Goal: Transaction & Acquisition: Download file/media

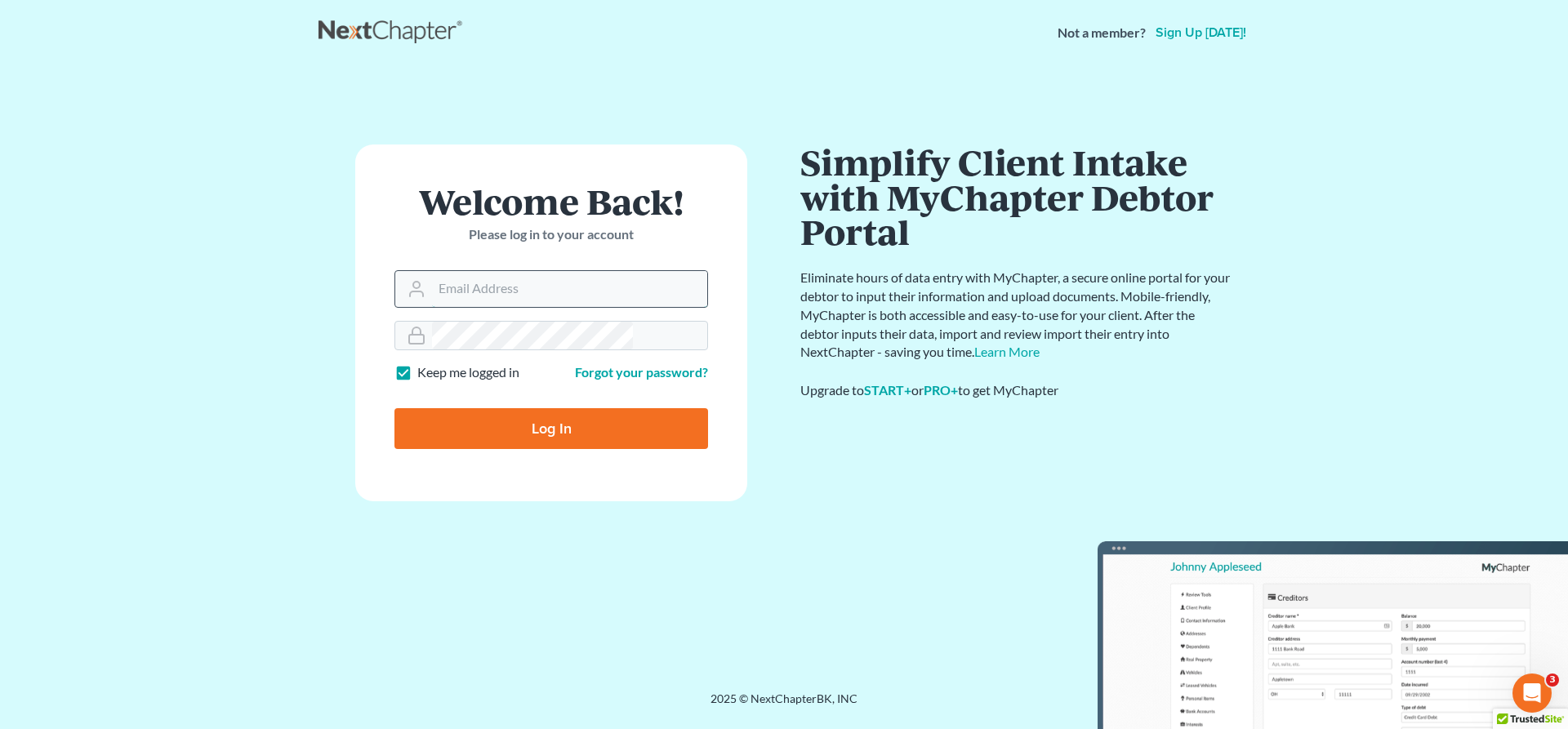
click at [554, 271] on input "Email Address" at bounding box center [569, 289] width 275 height 36
type input "jeffsw@4bankruptcy.com"
click at [558, 409] on input "Log In" at bounding box center [551, 429] width 313 height 41
type input "Thinking..."
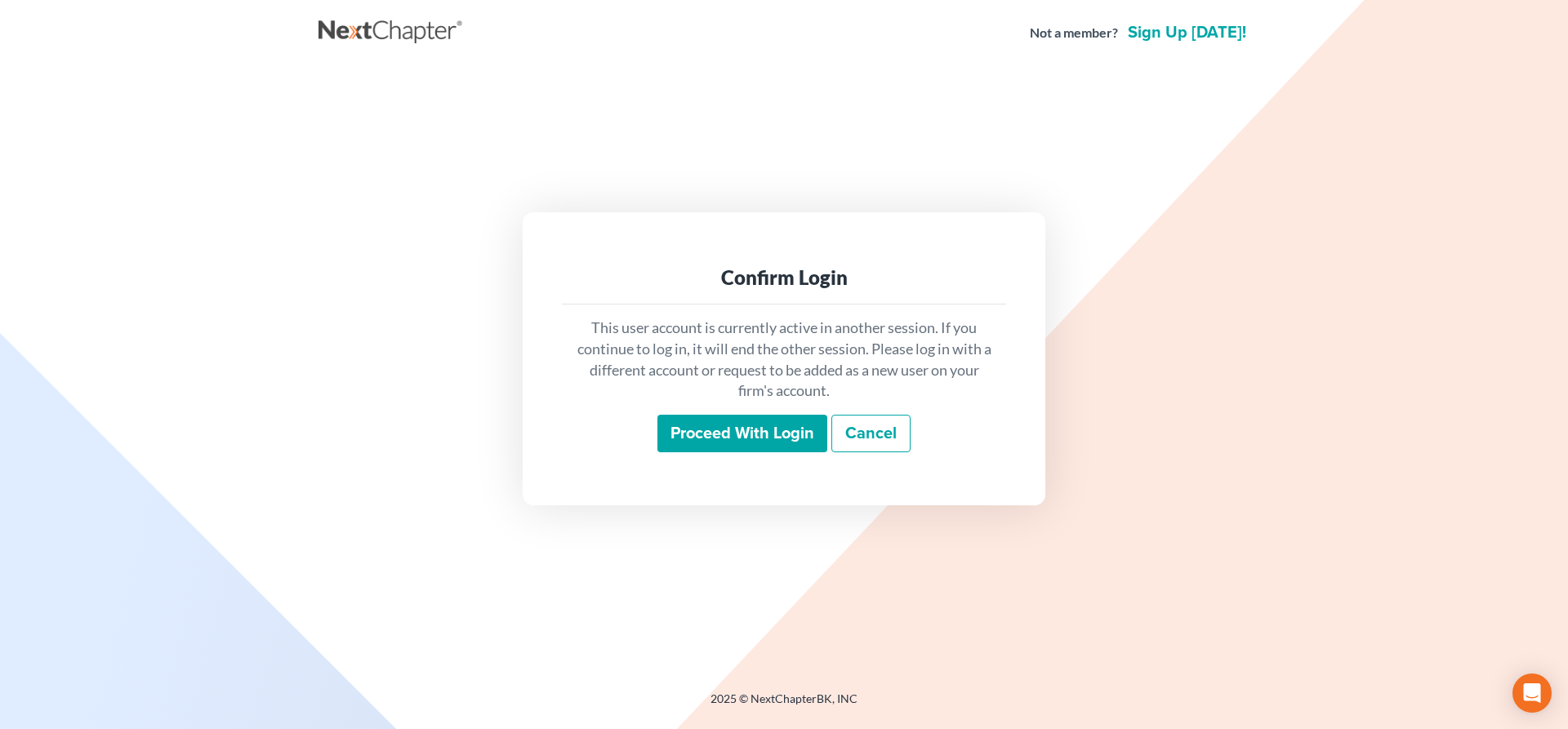
click at [735, 415] on input "Proceed with login" at bounding box center [743, 434] width 170 height 37
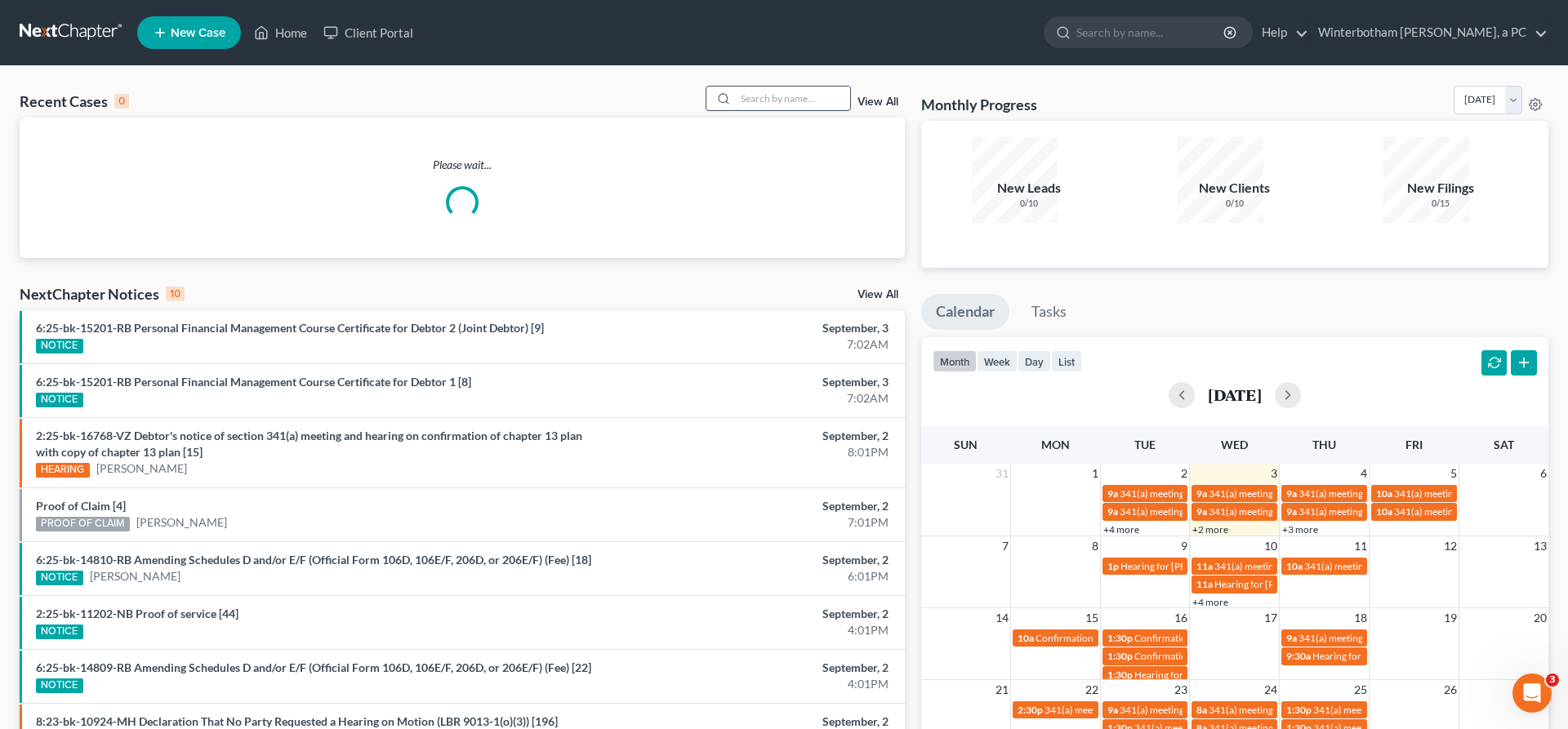
click at [848, 87] on input "search" at bounding box center [793, 98] width 114 height 24
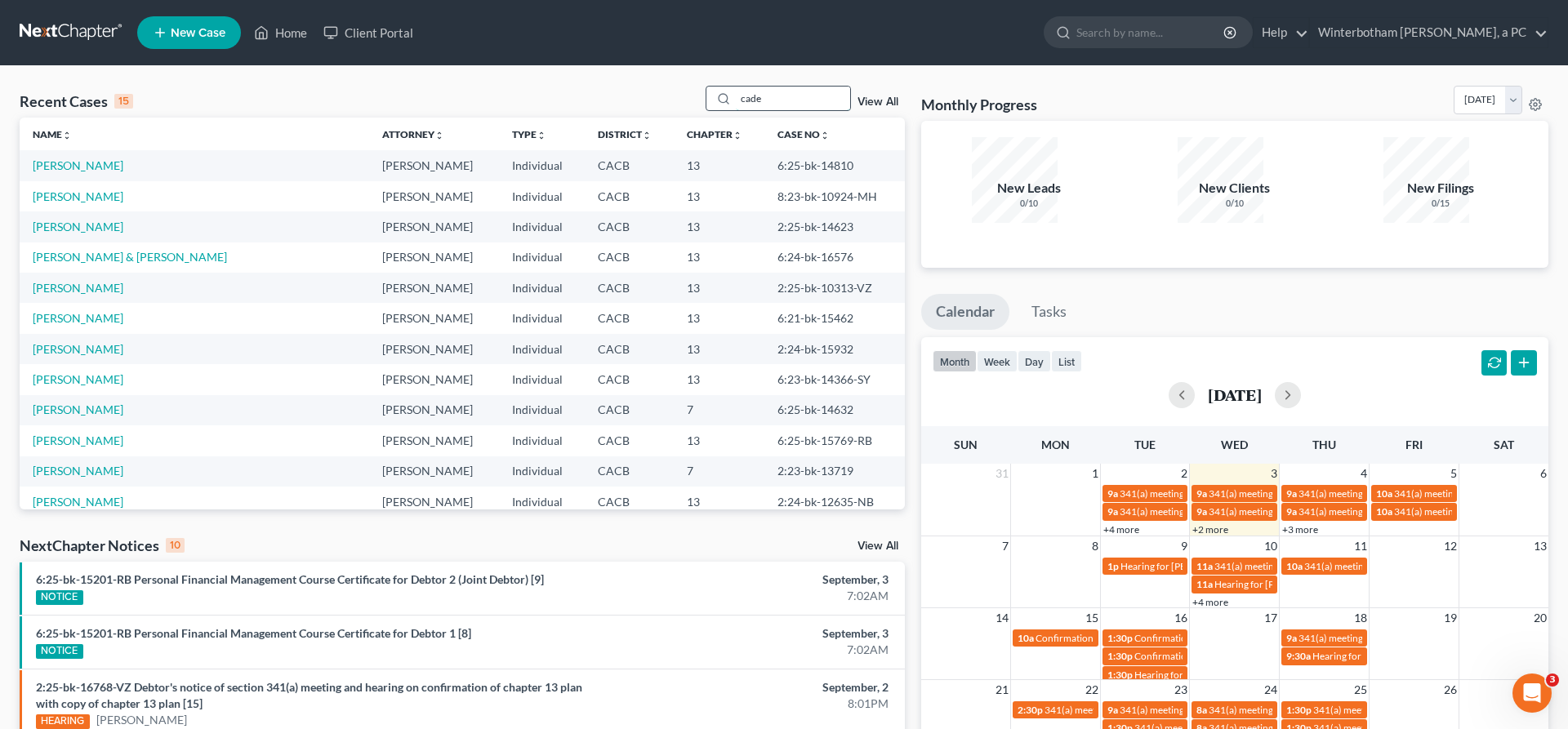
type input "cade"
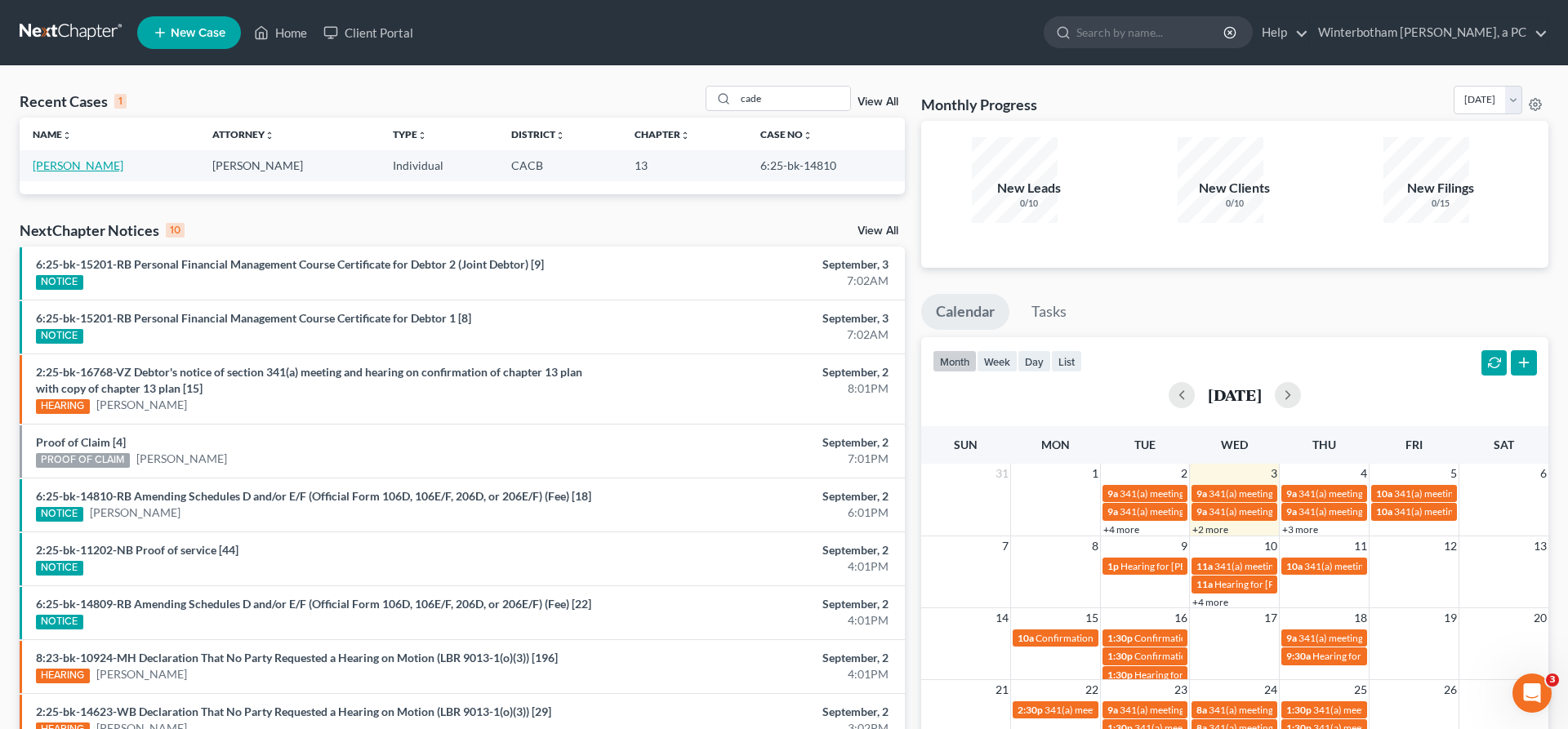
click at [60, 159] on link "Cade, Willietta" at bounding box center [79, 166] width 91 height 14
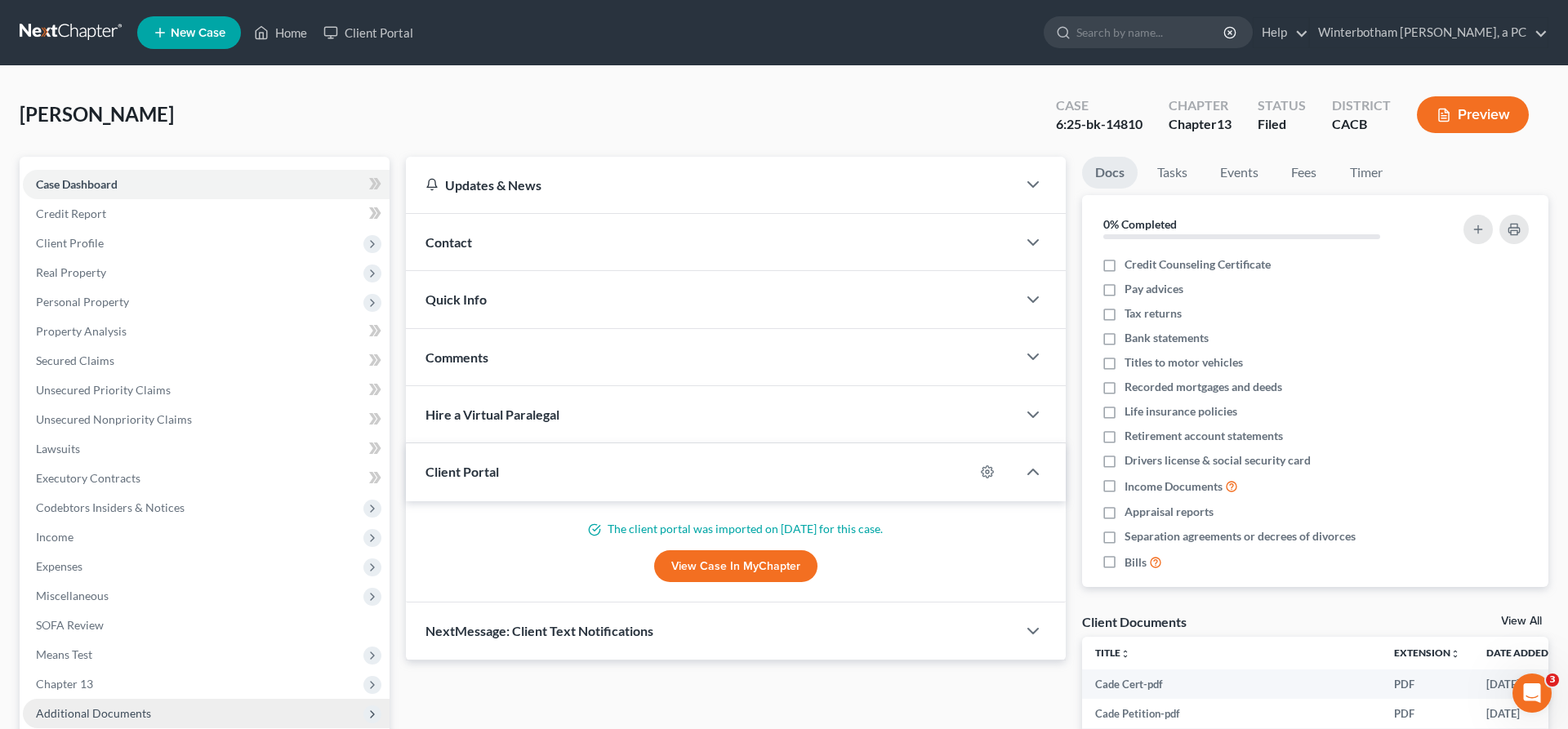
click at [94, 707] on span "Additional Documents" at bounding box center [93, 714] width 115 height 14
drag, startPoint x: 112, startPoint y: 604, endPoint x: 120, endPoint y: 608, distance: 8.9
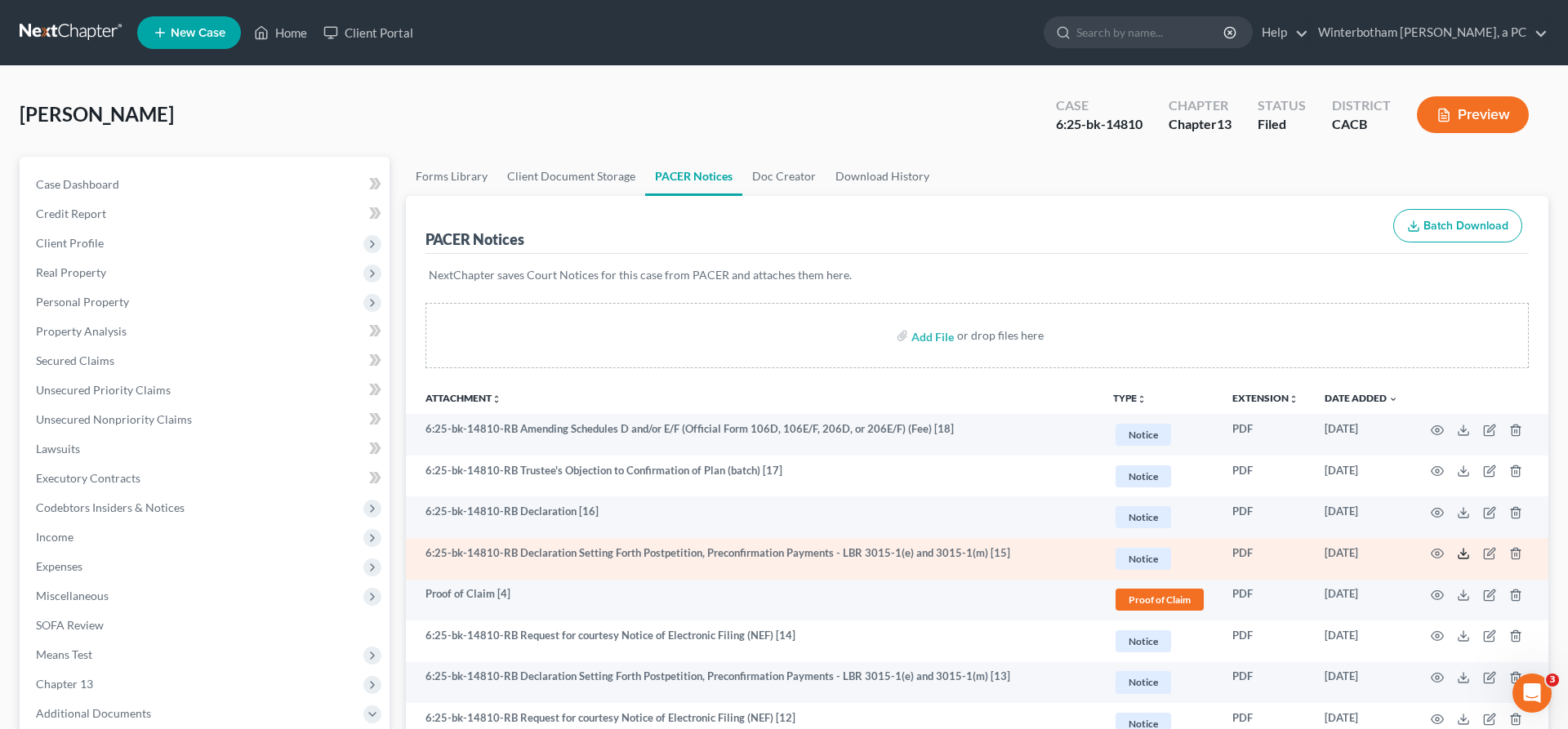
click at [1470, 547] on icon at bounding box center [1464, 553] width 13 height 13
